Goal: Task Accomplishment & Management: Manage account settings

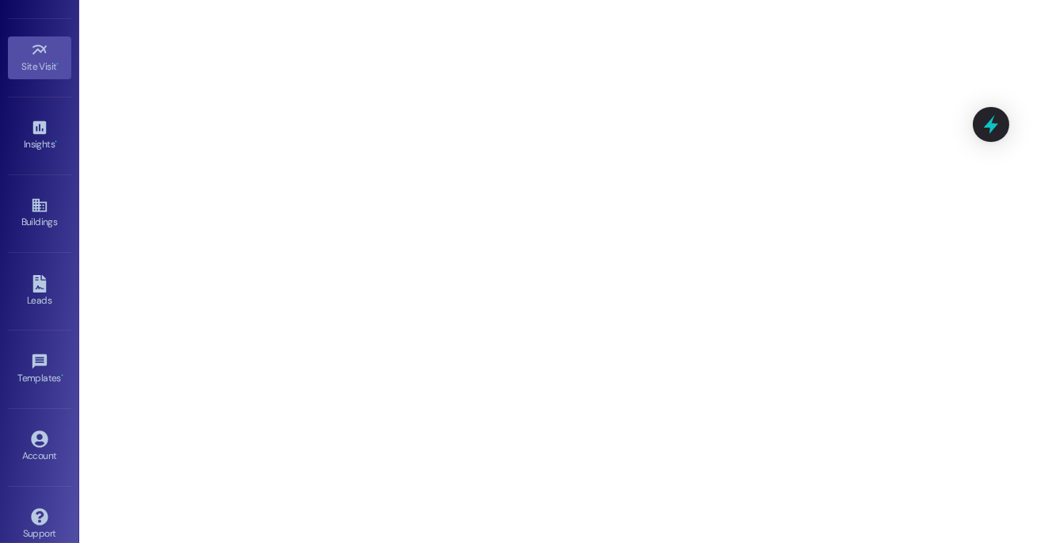
scroll to position [211, 0]
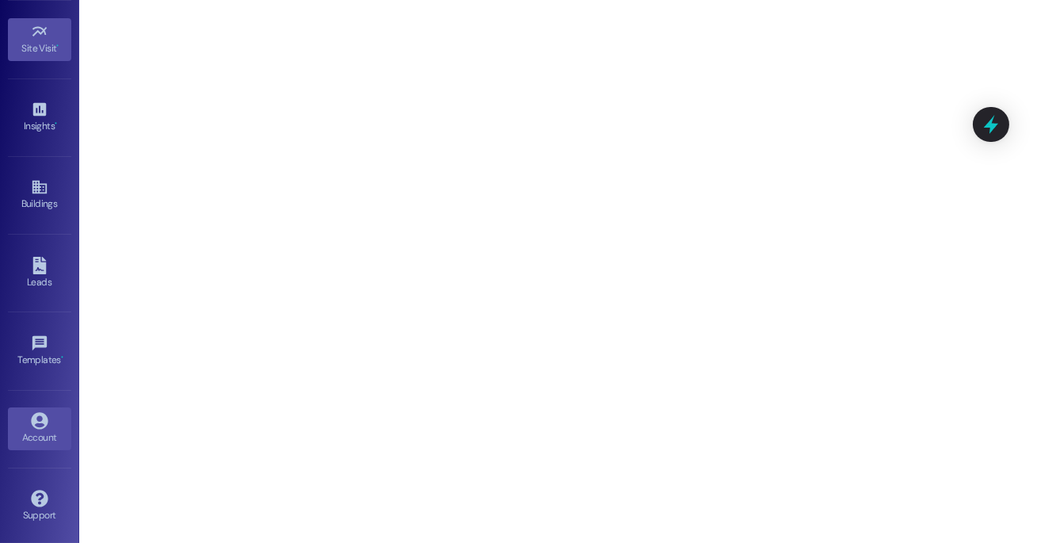
click at [40, 429] on div "Account" at bounding box center [39, 437] width 79 height 16
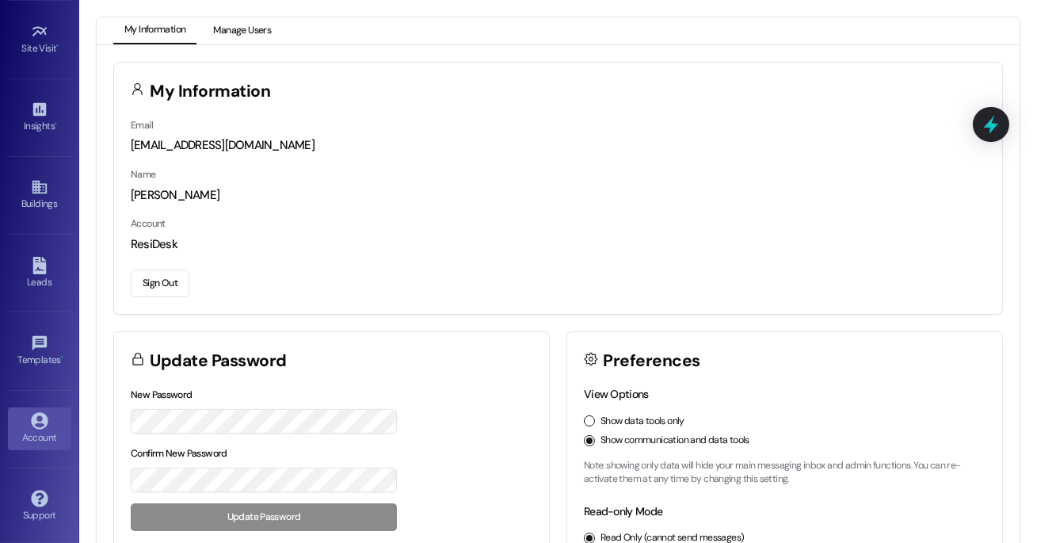
click at [238, 32] on button "Manage Users" at bounding box center [242, 30] width 80 height 27
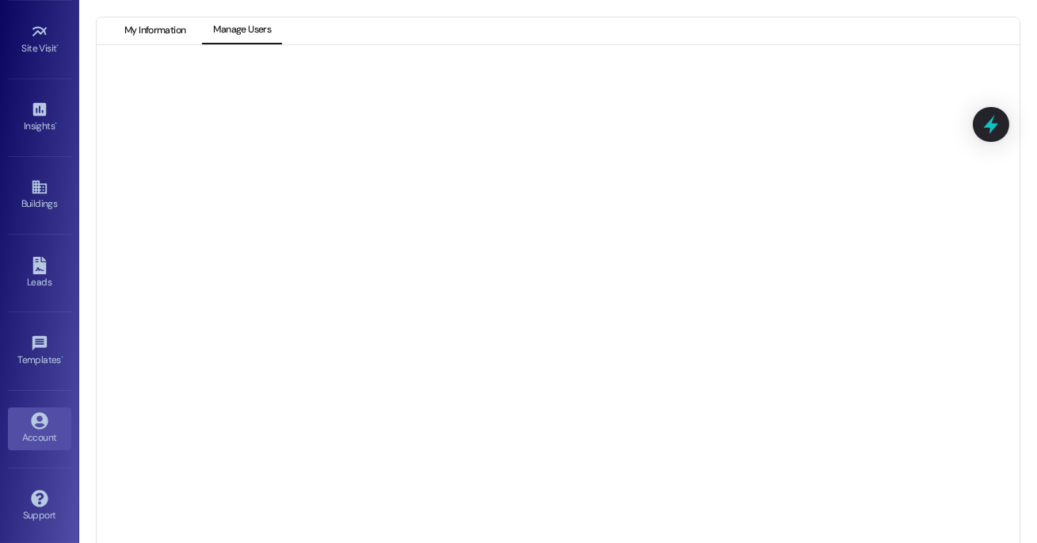
click at [155, 36] on button "My Information" at bounding box center [154, 30] width 83 height 27
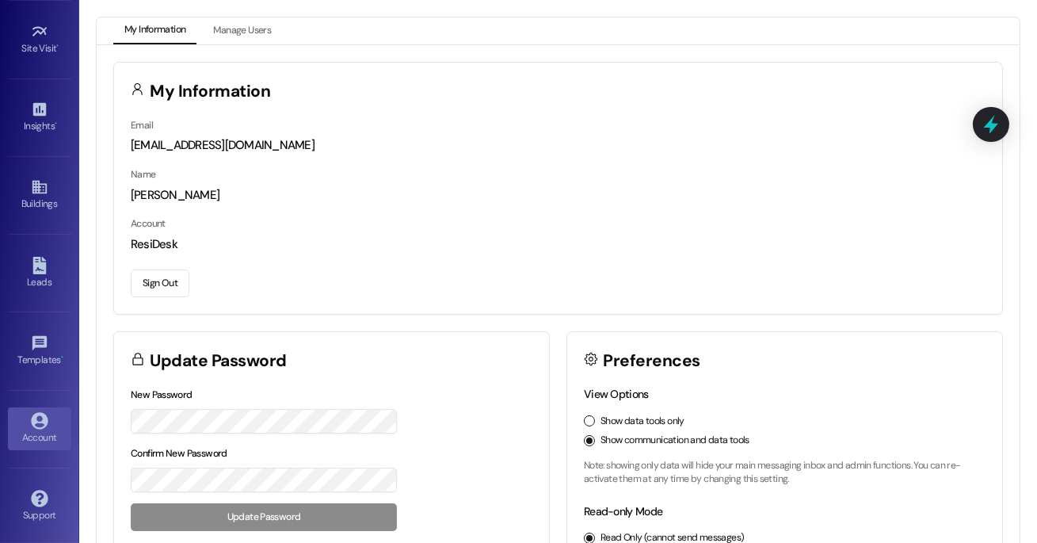
click at [148, 292] on button "Sign Out" at bounding box center [160, 283] width 59 height 28
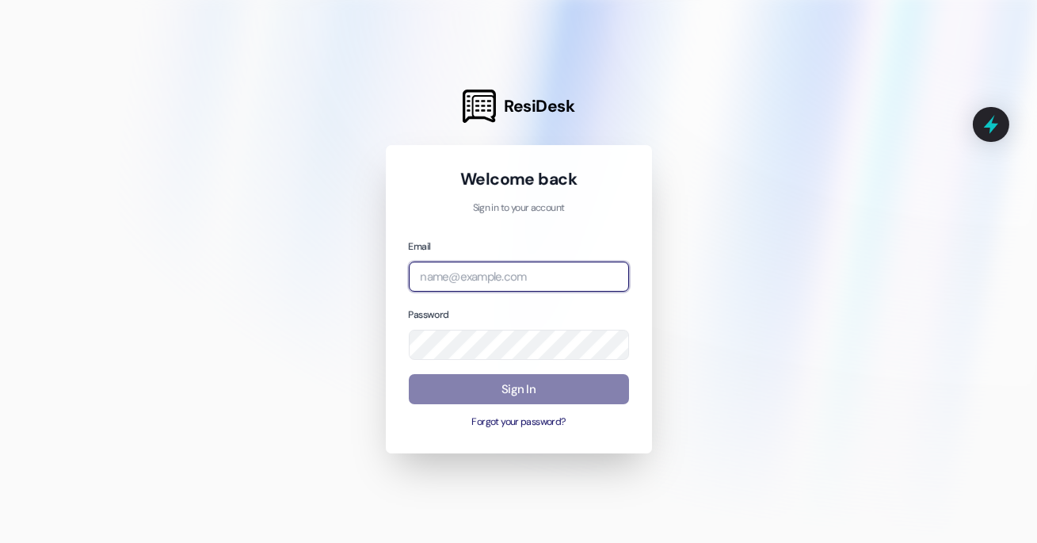
click at [506, 287] on input "email" at bounding box center [519, 276] width 220 height 31
type input "[EMAIL_ADDRESS][DOMAIN_NAME]"
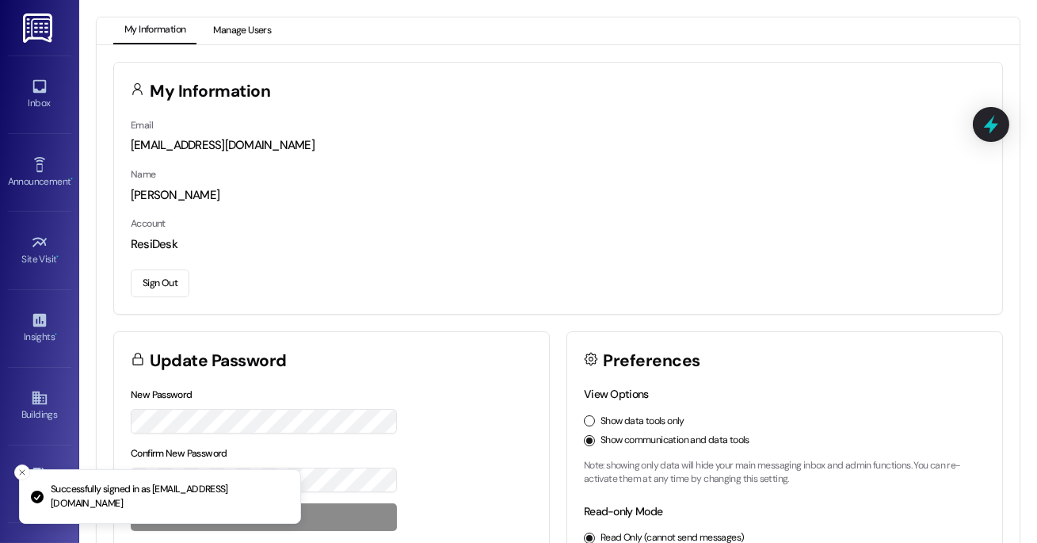
click at [250, 25] on button "Manage Users" at bounding box center [242, 30] width 80 height 27
